Goal: Find specific page/section: Find specific page/section

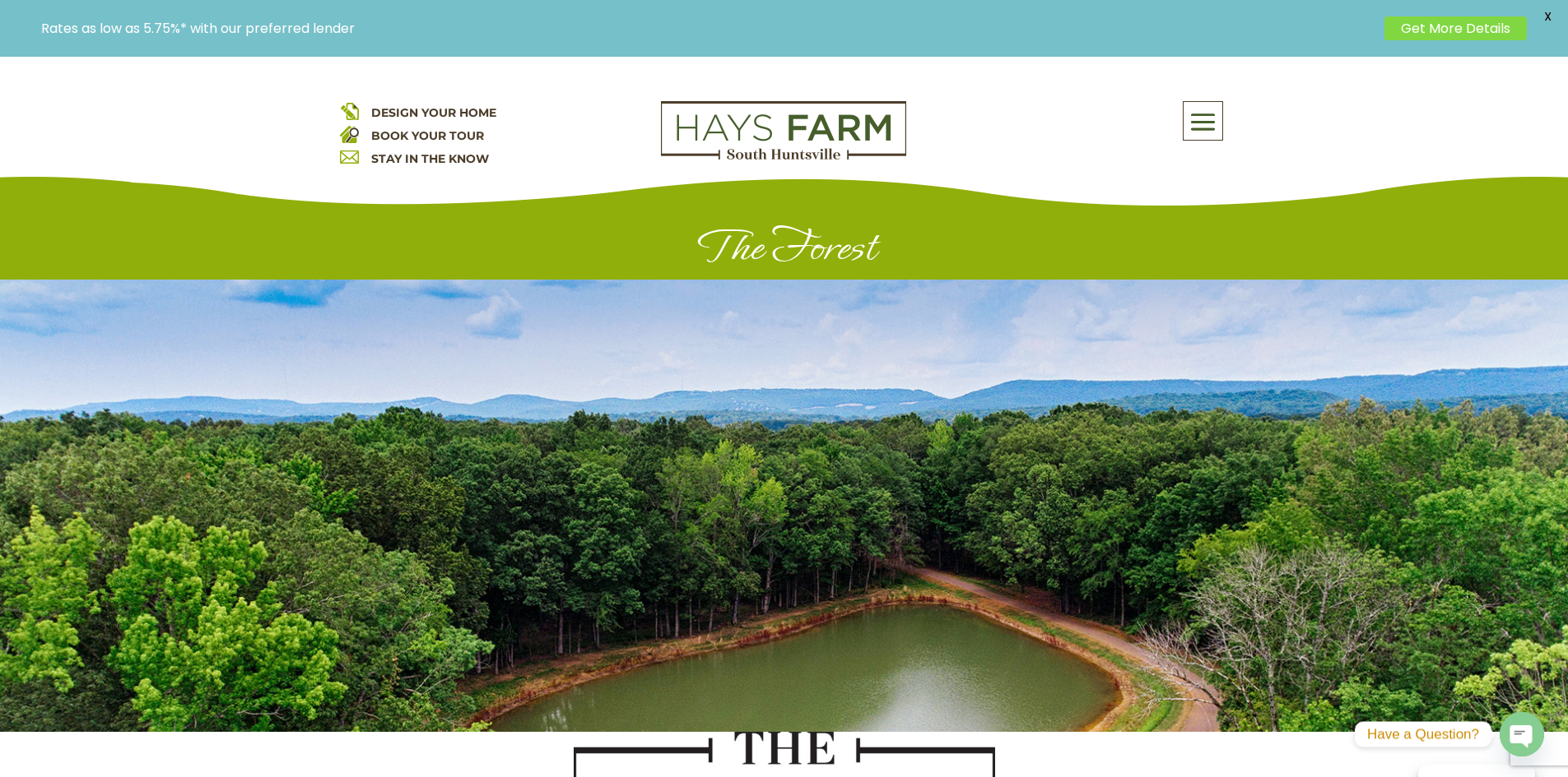
click at [1203, 124] on span at bounding box center [1203, 122] width 39 height 38
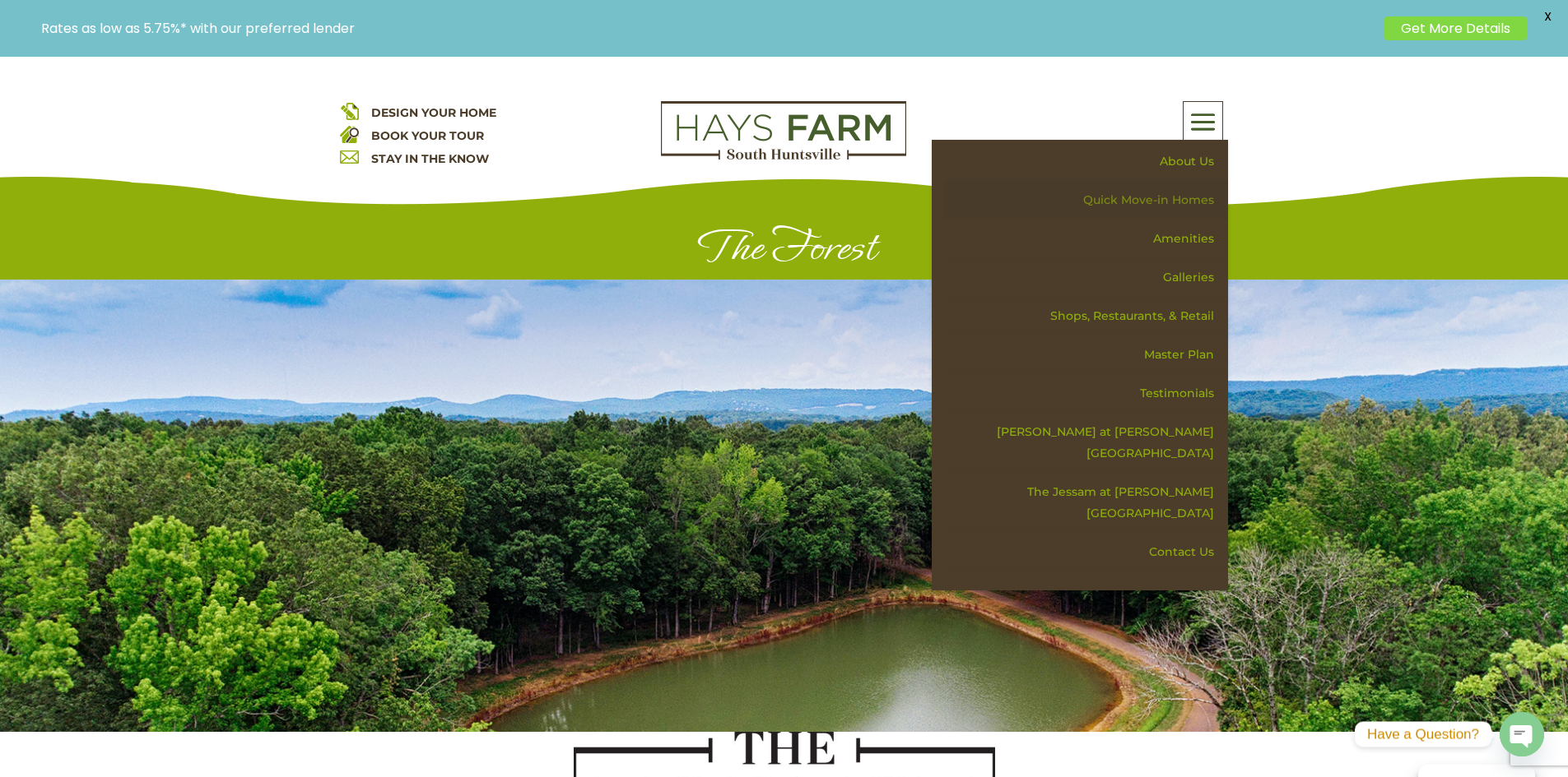
click at [1156, 204] on link "Quick Move-in Homes" at bounding box center [1085, 201] width 285 height 39
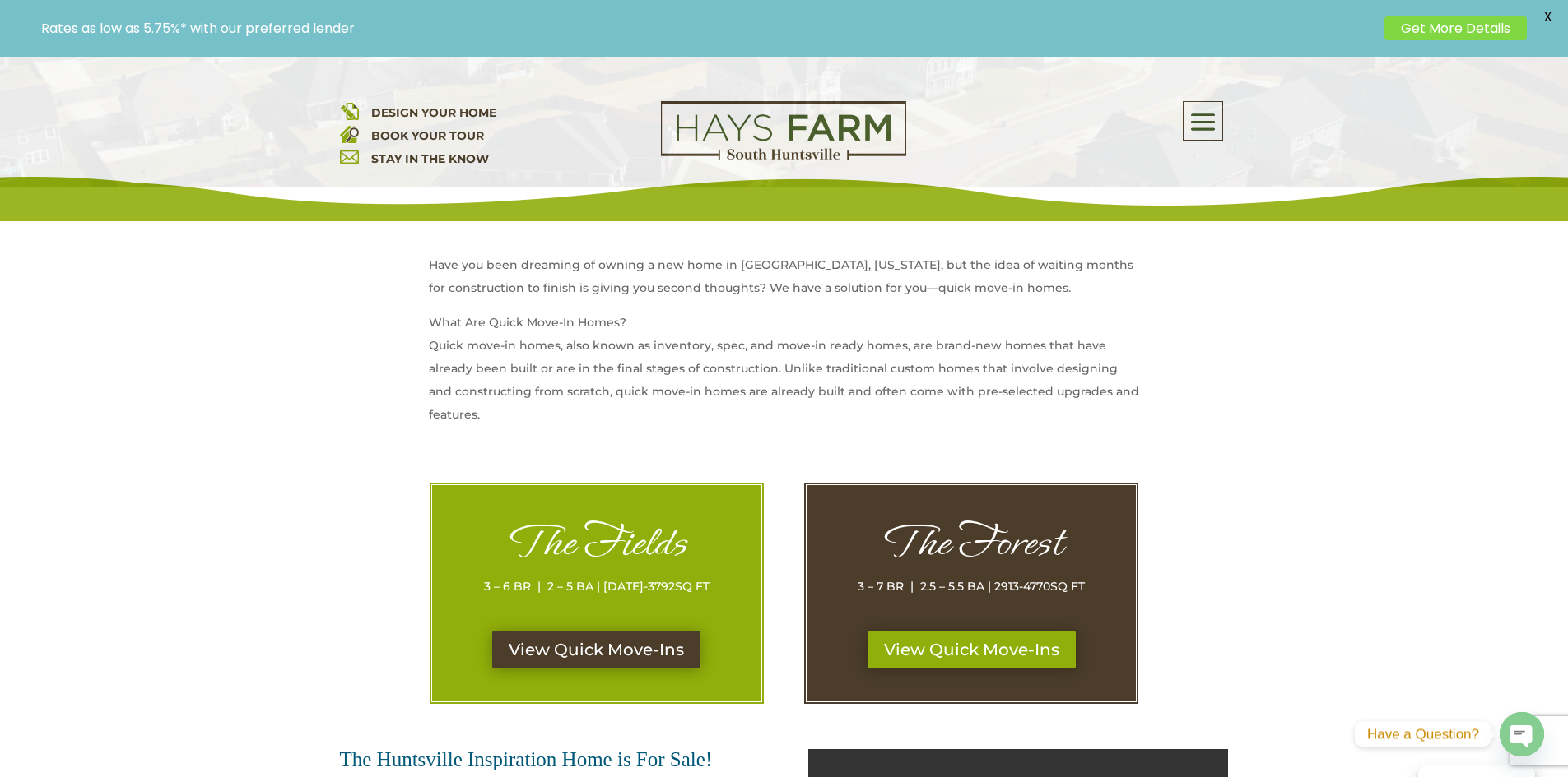
scroll to position [658, 0]
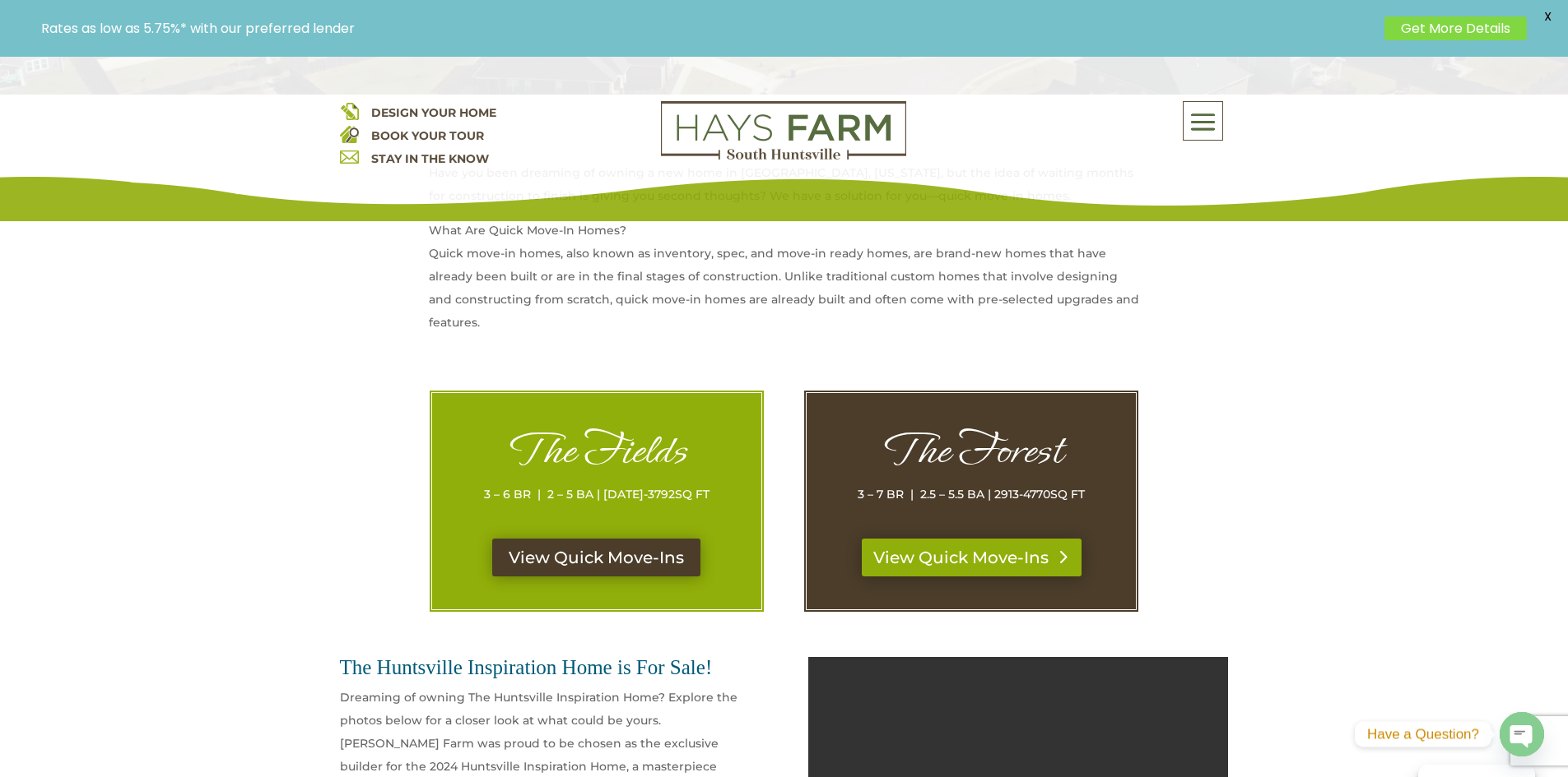
click at [959, 560] on link "View Quick Move-Ins" at bounding box center [971, 558] width 219 height 38
